Goal: Find specific page/section: Find specific page/section

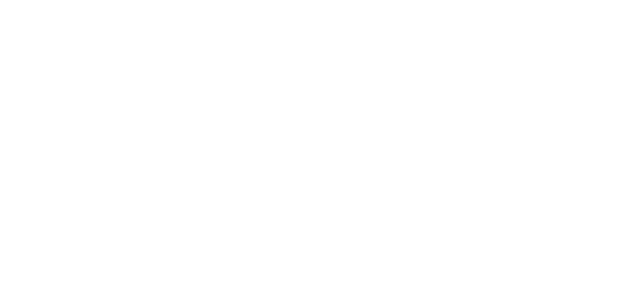
click at [83, 3] on html at bounding box center [319, 1] width 639 height 3
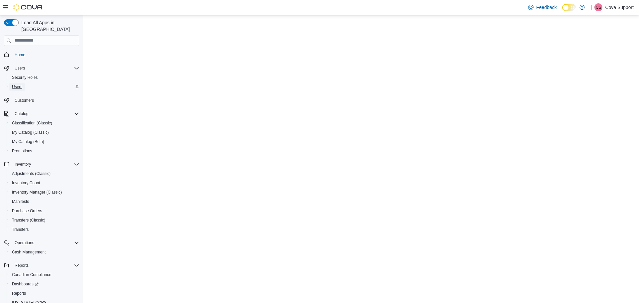
click at [20, 84] on span "Users" at bounding box center [17, 86] width 10 height 5
